Goal: Transaction & Acquisition: Subscribe to service/newsletter

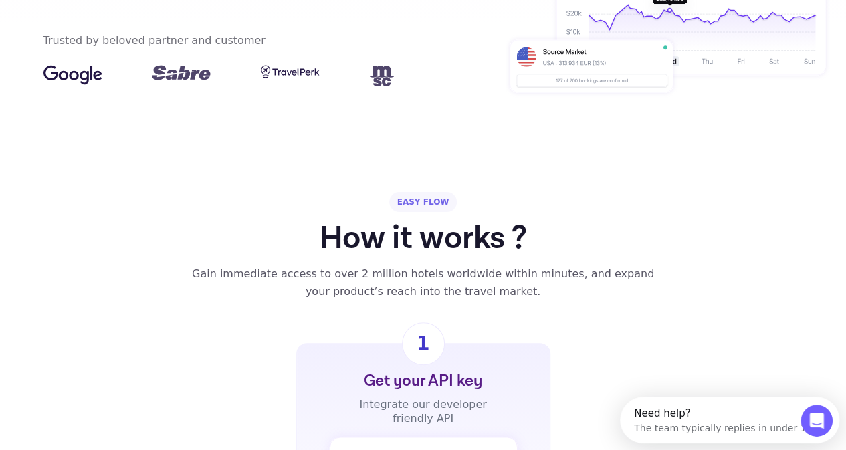
scroll to position [334, 0]
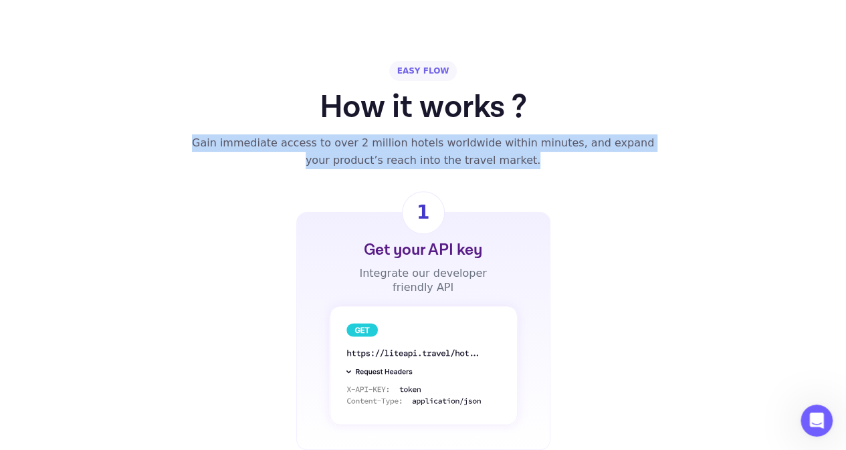
drag, startPoint x: 182, startPoint y: 149, endPoint x: 518, endPoint y: 167, distance: 336.2
click at [518, 165] on div "Gain immediate access to over 2 million hotels worldwide within minutes, and ex…" at bounding box center [423, 151] width 480 height 35
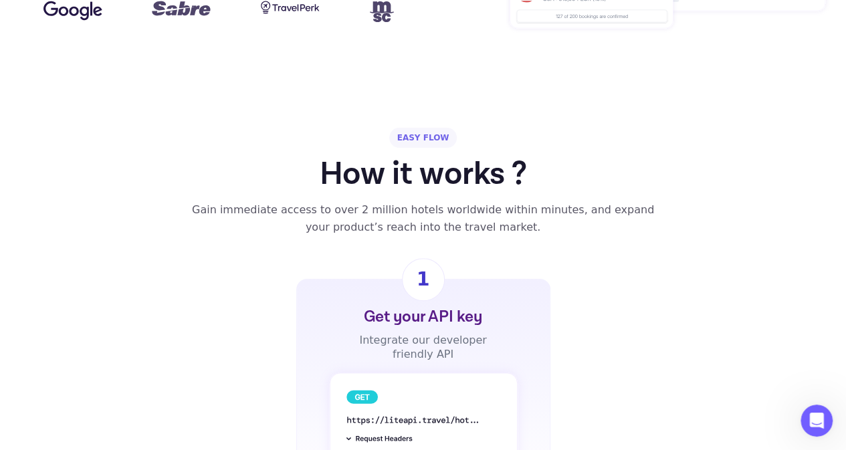
scroll to position [267, 0]
drag, startPoint x: 419, startPoint y: 225, endPoint x: 530, endPoint y: 225, distance: 111.0
click at [530, 225] on div "Gain immediate access to over 2 million hotels worldwide within minutes, and ex…" at bounding box center [423, 218] width 480 height 35
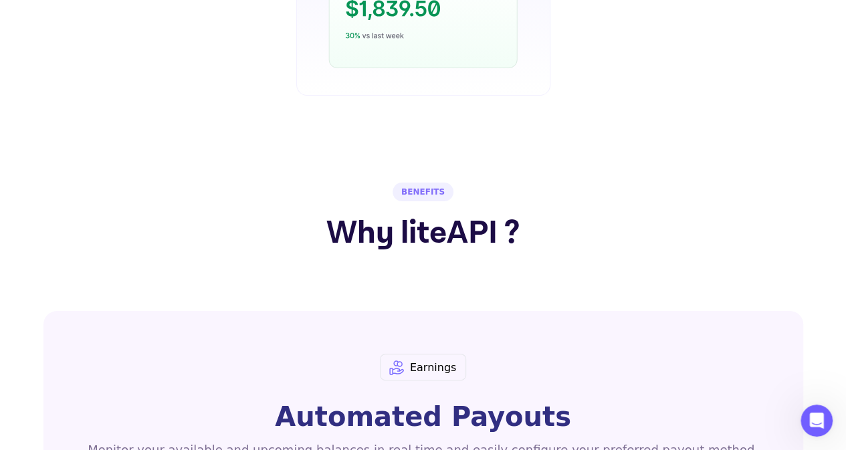
scroll to position [1271, 0]
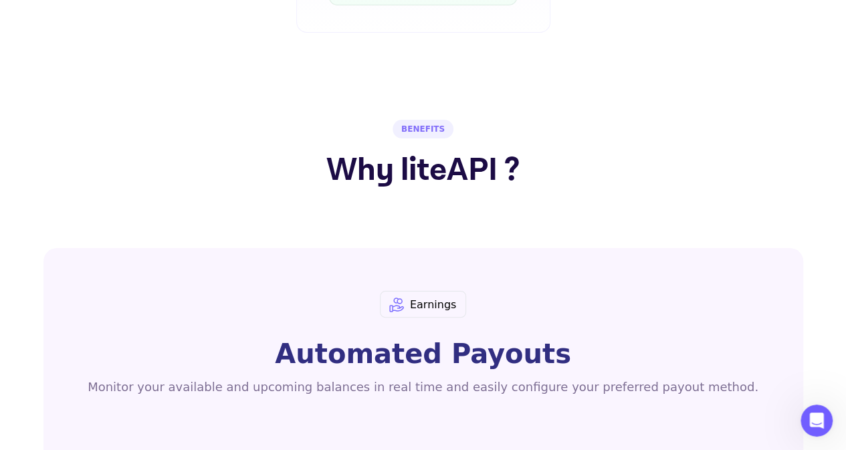
click at [429, 175] on h2 "Why liteAPI ?" at bounding box center [422, 170] width 193 height 48
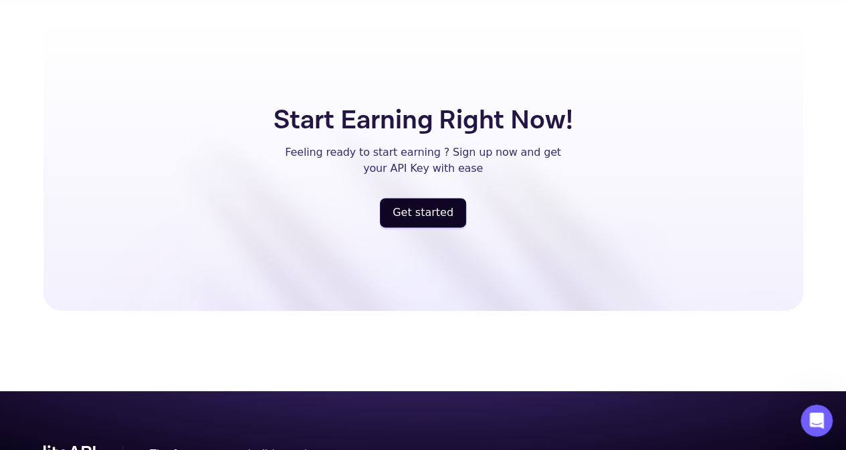
scroll to position [3461, 0]
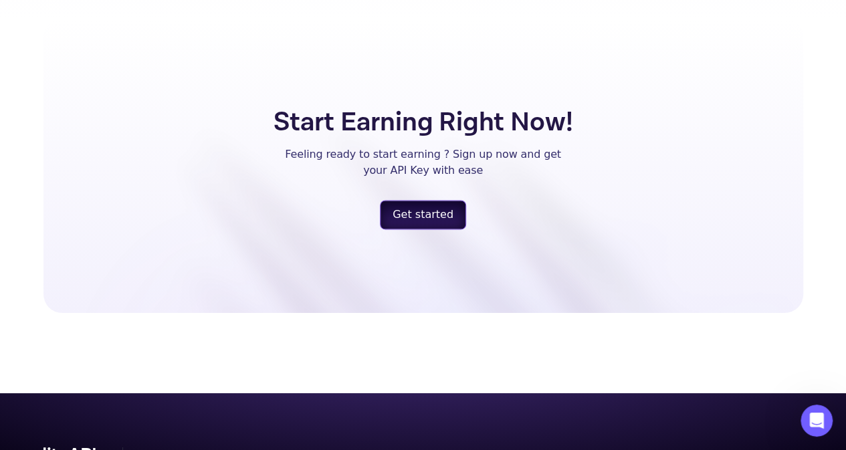
click at [429, 200] on button "Get started" at bounding box center [423, 214] width 86 height 29
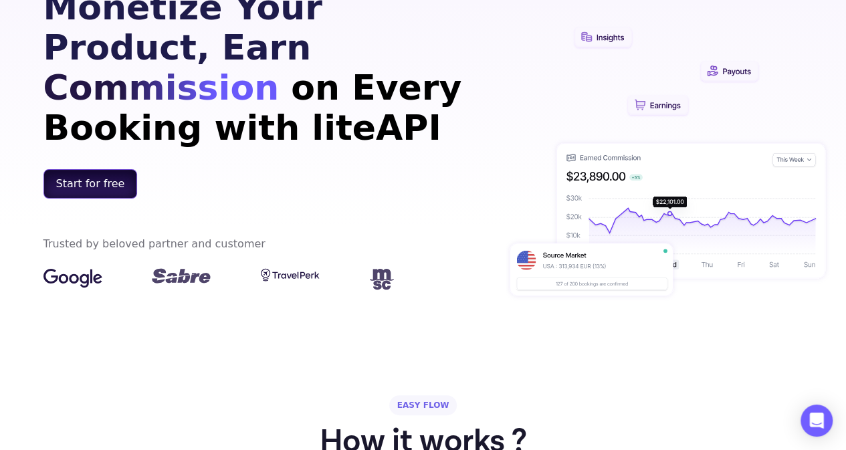
click at [87, 169] on button "Start for free" at bounding box center [90, 183] width 94 height 29
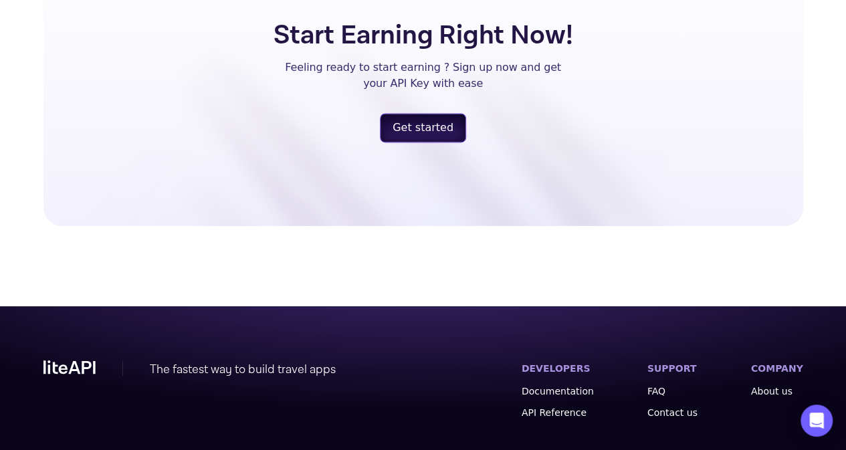
scroll to position [3528, 0]
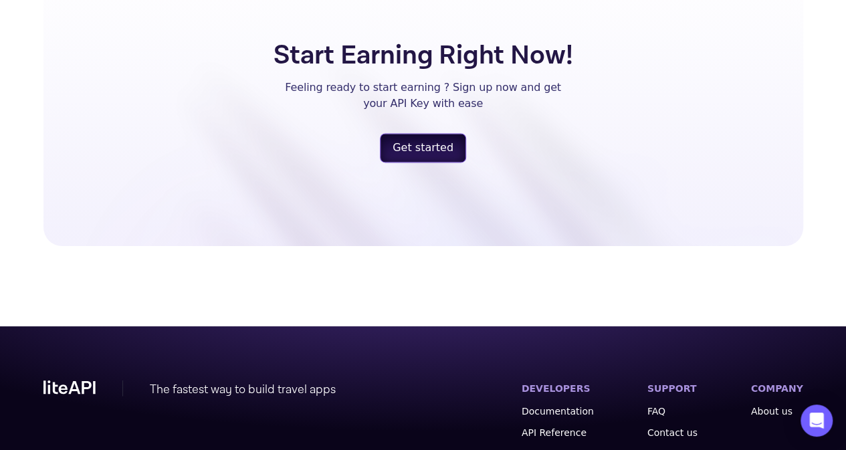
click at [410, 133] on button "Get started" at bounding box center [423, 147] width 86 height 29
